Goal: Task Accomplishment & Management: Complete application form

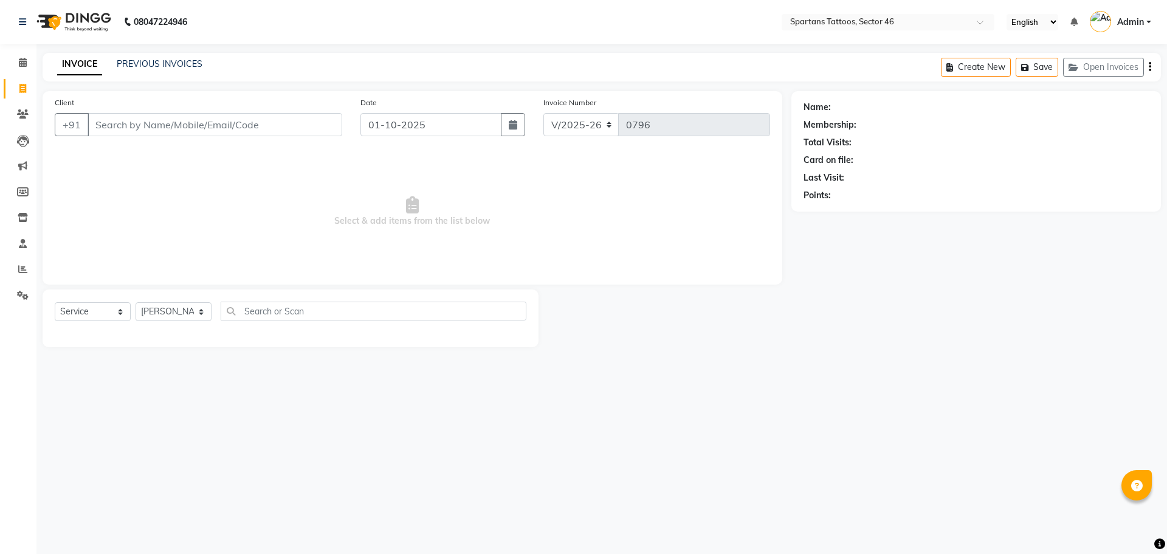
select select "6556"
select select "service"
click at [221, 120] on input "Client" at bounding box center [215, 124] width 255 height 23
type input "9720333094"
click at [304, 128] on span "Add Client" at bounding box center [311, 125] width 48 height 12
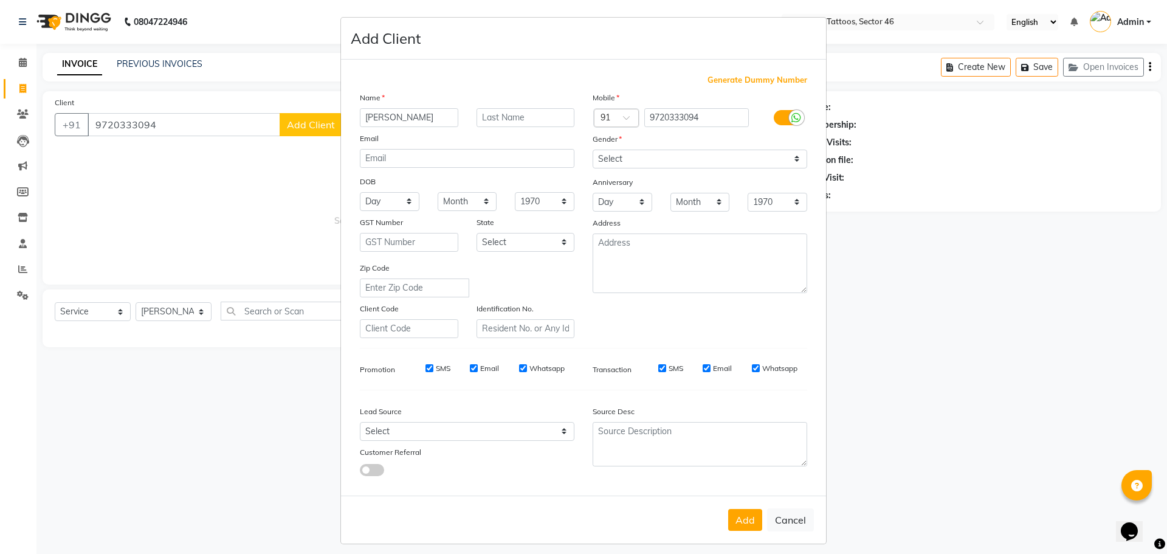
type input "[PERSON_NAME]"
click at [752, 157] on select "Select [DEMOGRAPHIC_DATA] [DEMOGRAPHIC_DATA] Other Prefer Not To Say" at bounding box center [700, 159] width 215 height 19
select select "[DEMOGRAPHIC_DATA]"
click at [593, 150] on select "Select [DEMOGRAPHIC_DATA] [DEMOGRAPHIC_DATA] Other Prefer Not To Say" at bounding box center [700, 159] width 215 height 19
click at [524, 425] on select "Select Walk-in Referral Internet Friend Word of Mouth Advertisement Facebook Ju…" at bounding box center [467, 431] width 215 height 19
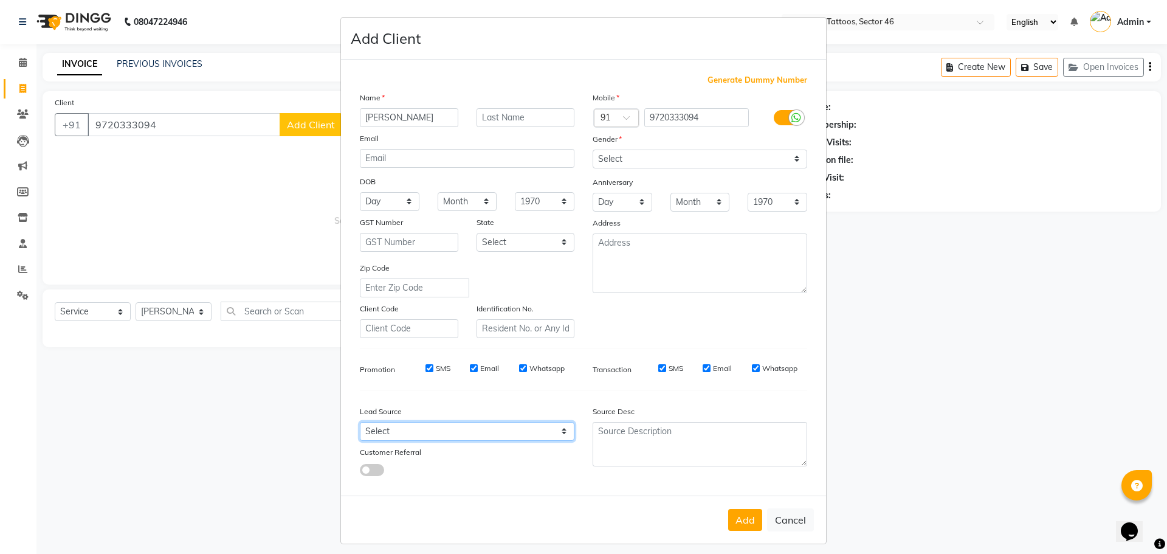
select select "46581"
click at [360, 422] on select "Select Walk-in Referral Internet Friend Word of Mouth Advertisement Facebook Ju…" at bounding box center [467, 431] width 215 height 19
click at [745, 527] on button "Add" at bounding box center [745, 520] width 34 height 22
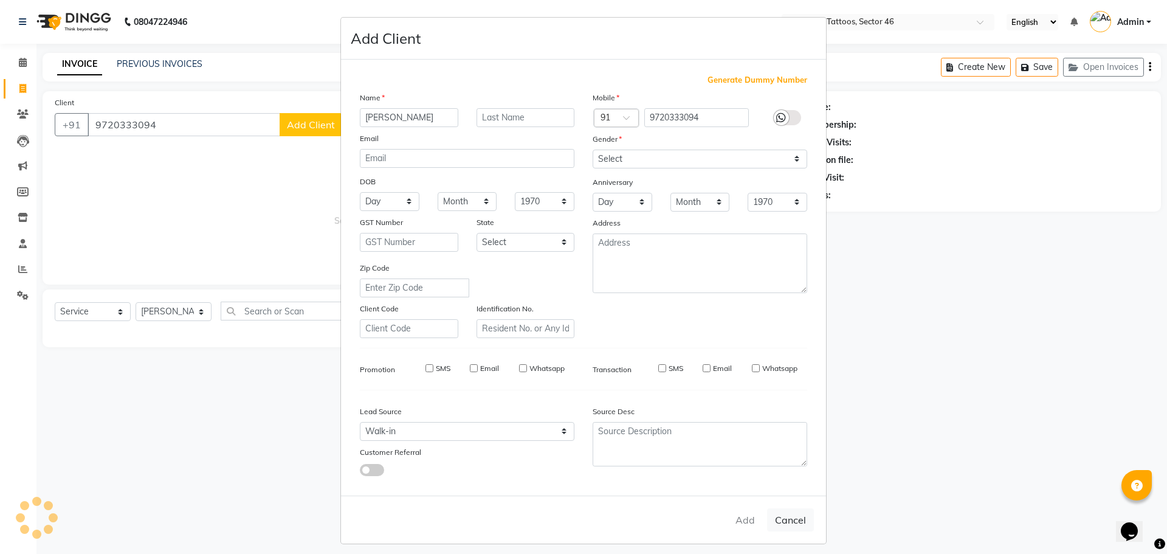
select select
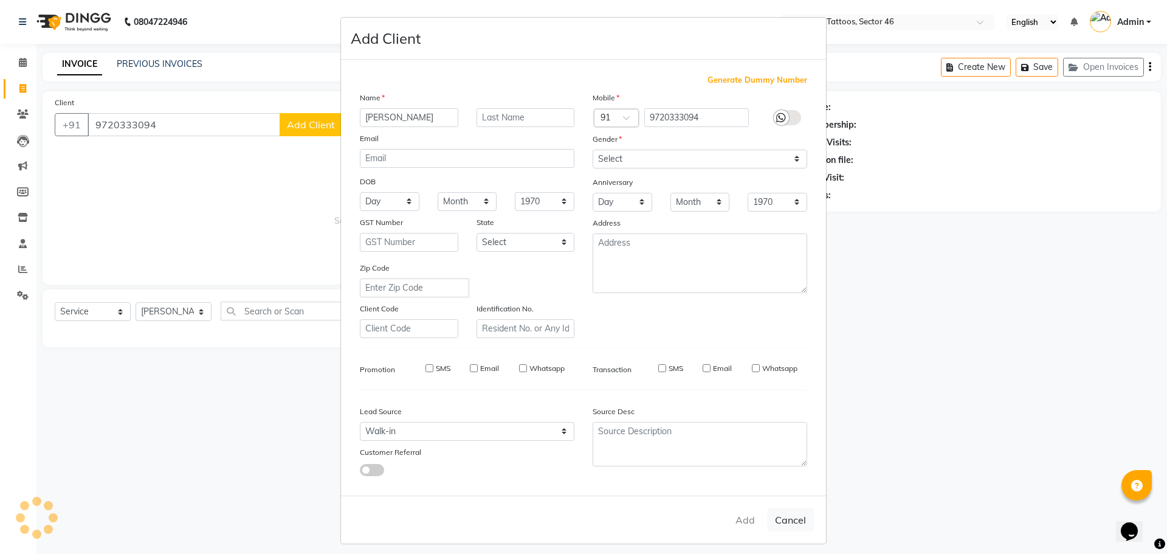
select select
checkbox input "false"
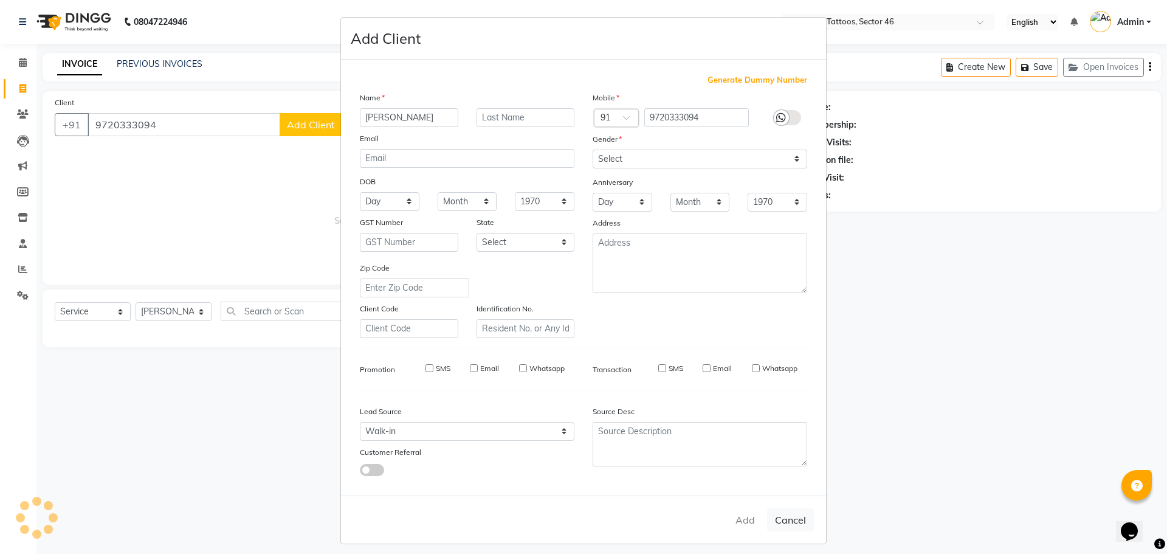
checkbox input "false"
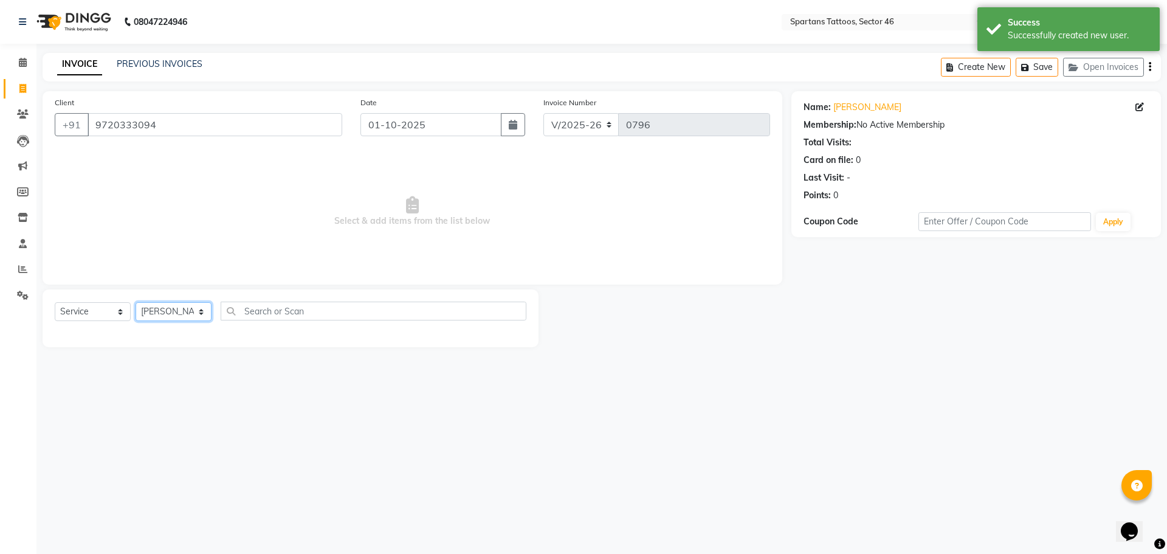
click at [196, 308] on select "[PERSON_NAME] [PERSON_NAME] [PERSON_NAME]" at bounding box center [174, 311] width 76 height 19
select select "58253"
click at [136, 302] on select "[PERSON_NAME] [PERSON_NAME] [PERSON_NAME]" at bounding box center [174, 311] width 76 height 19
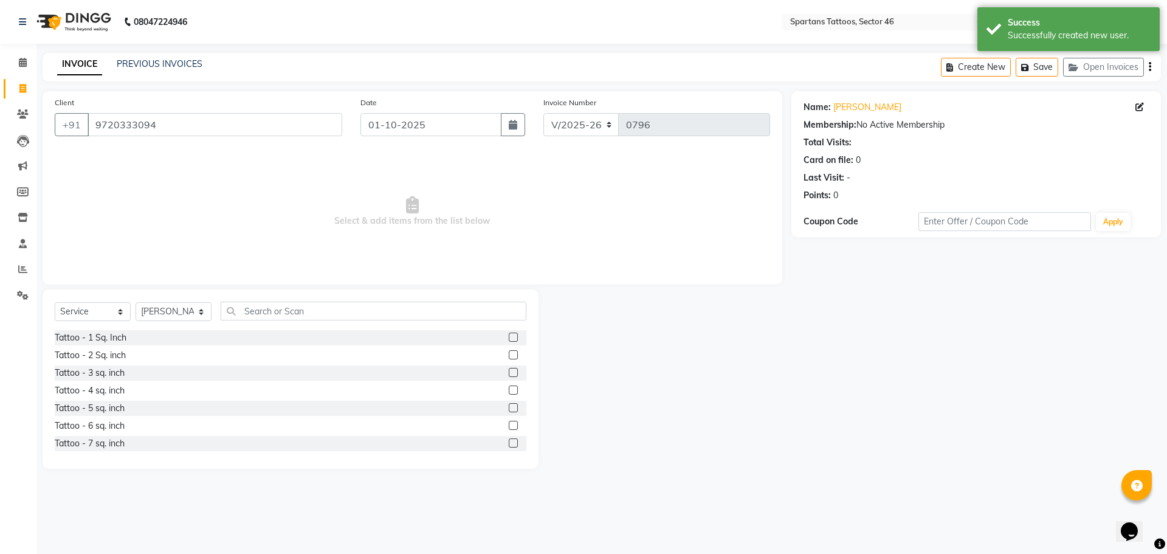
click at [509, 371] on label at bounding box center [513, 372] width 9 height 9
click at [509, 371] on input "checkbox" at bounding box center [513, 373] width 8 height 8
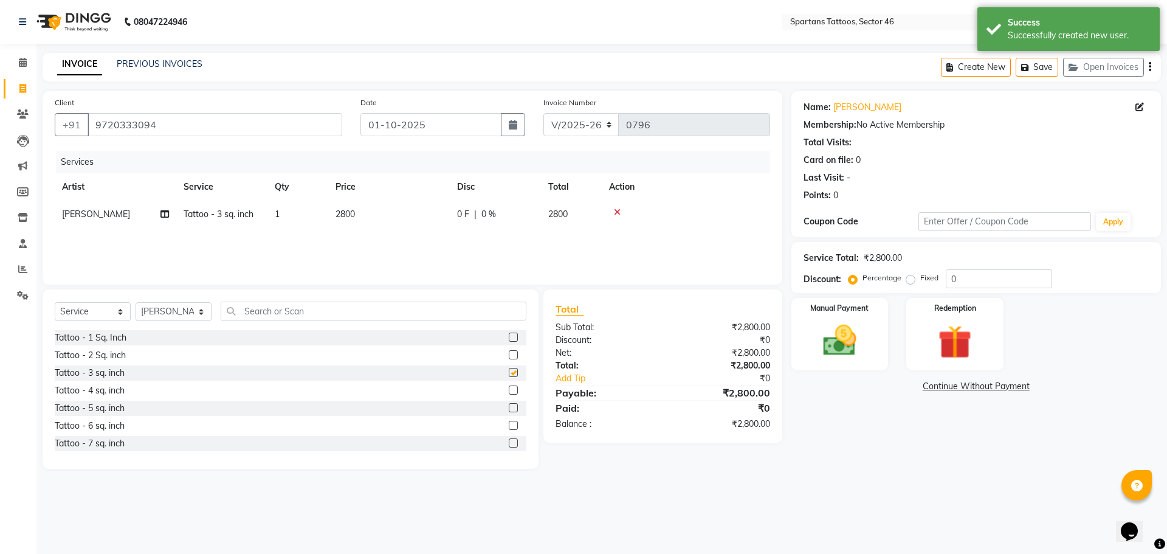
checkbox input "false"
click at [418, 213] on td "2800" at bounding box center [389, 214] width 122 height 27
select select "58253"
click at [446, 214] on input "2800" at bounding box center [446, 217] width 107 height 19
type input "2400"
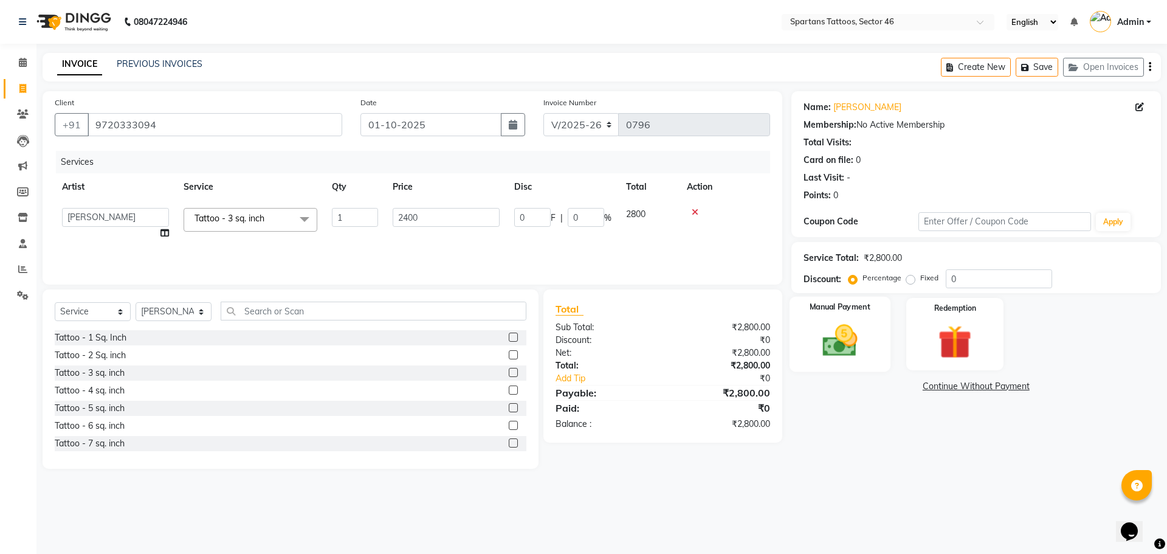
click at [850, 333] on img at bounding box center [839, 340] width 57 height 40
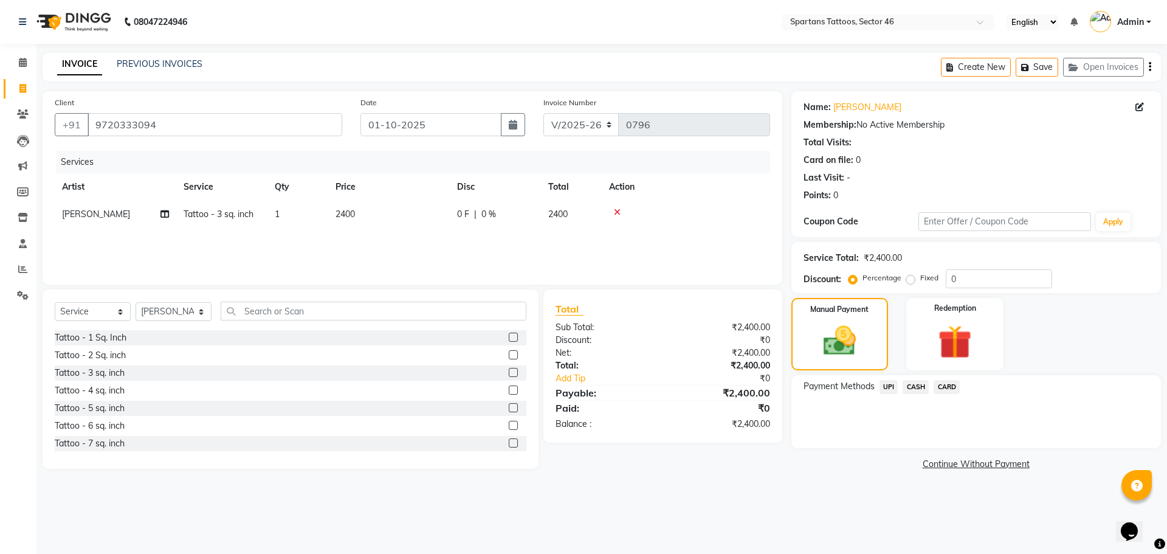
click at [885, 391] on span "UPI" at bounding box center [889, 387] width 19 height 14
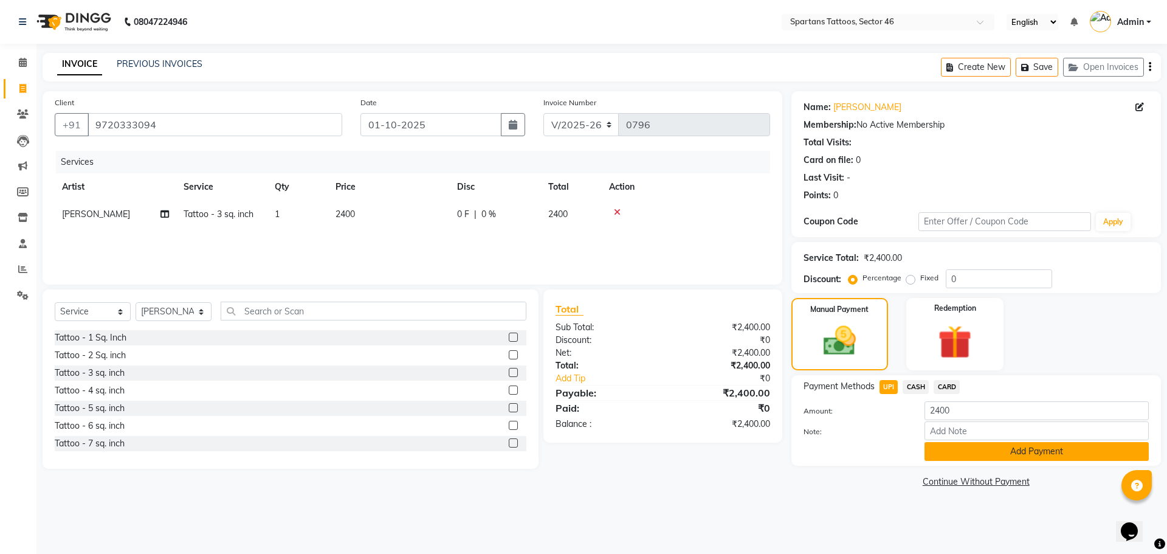
click at [960, 449] on button "Add Payment" at bounding box center [1037, 451] width 224 height 19
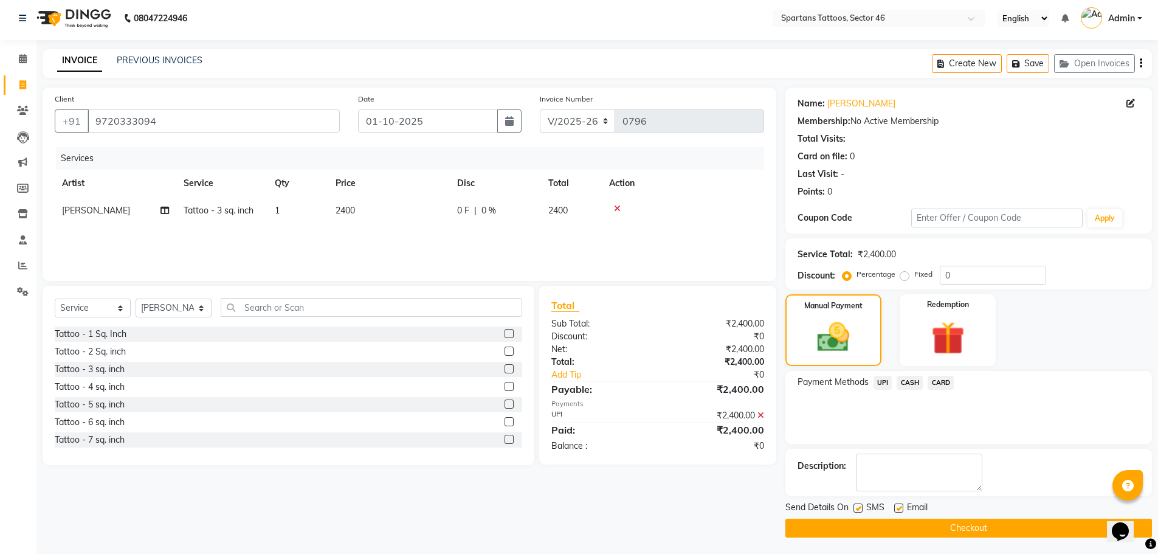
scroll to position [5, 0]
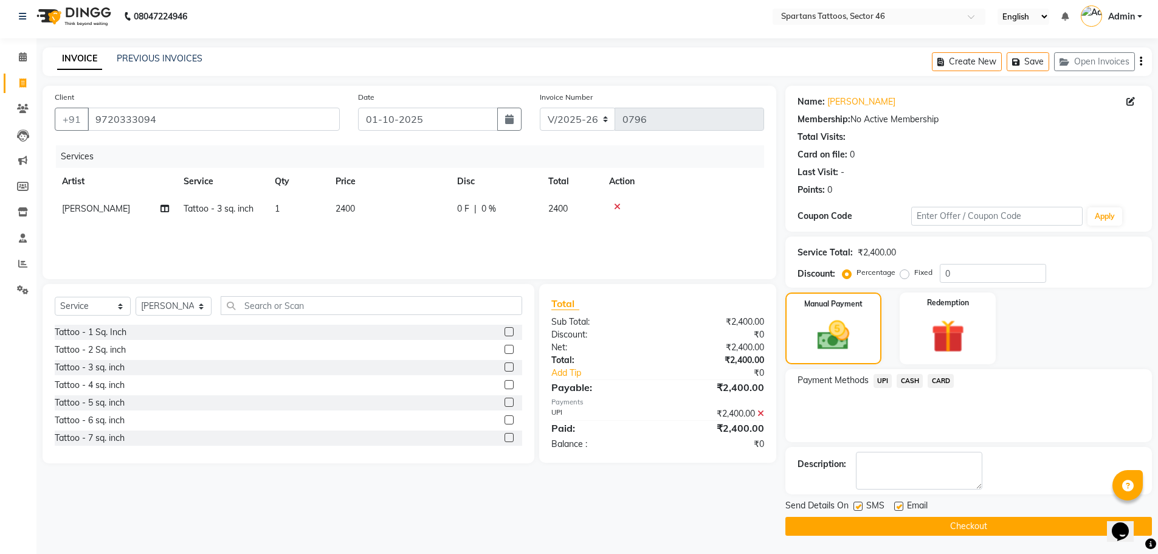
click at [984, 522] on button "Checkout" at bounding box center [968, 526] width 367 height 19
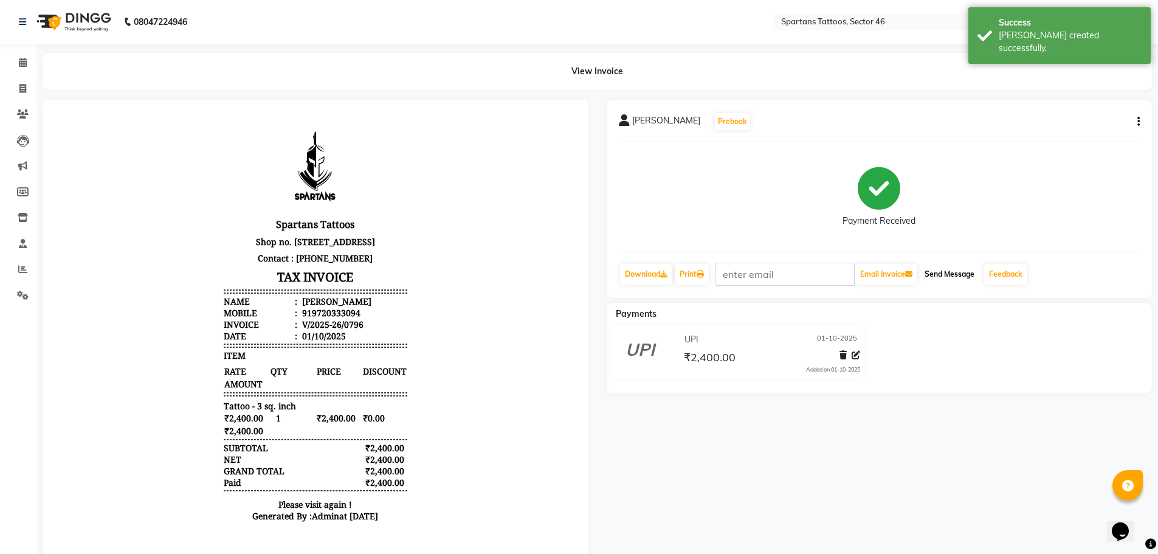
click at [958, 273] on button "Send Message" at bounding box center [950, 274] width 60 height 21
click at [20, 63] on icon at bounding box center [23, 62] width 8 height 9
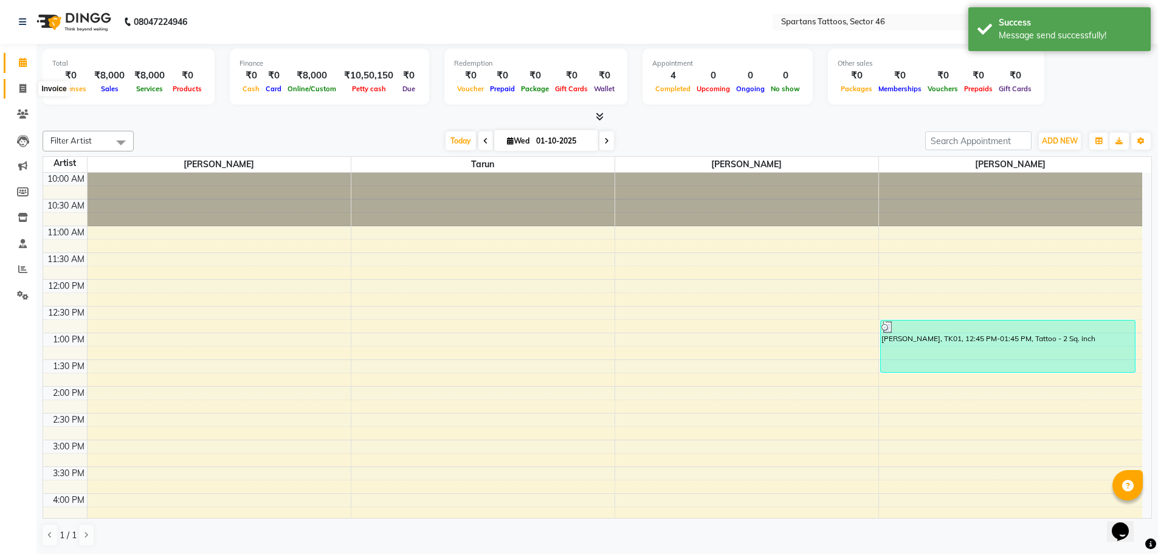
click at [27, 95] on span at bounding box center [22, 89] width 21 height 14
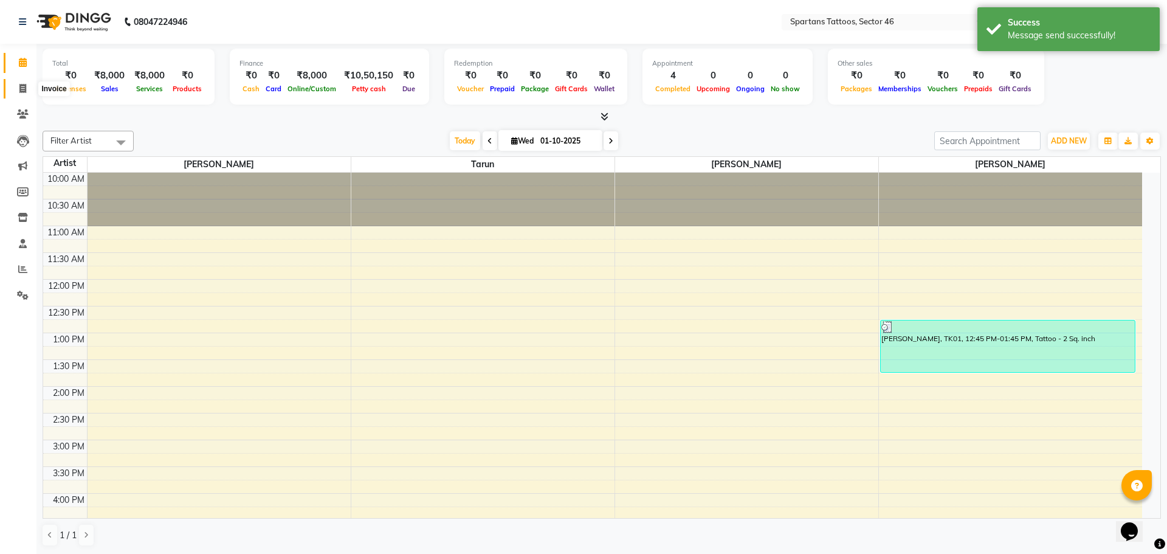
select select "6556"
select select "service"
